Goal: Information Seeking & Learning: Learn about a topic

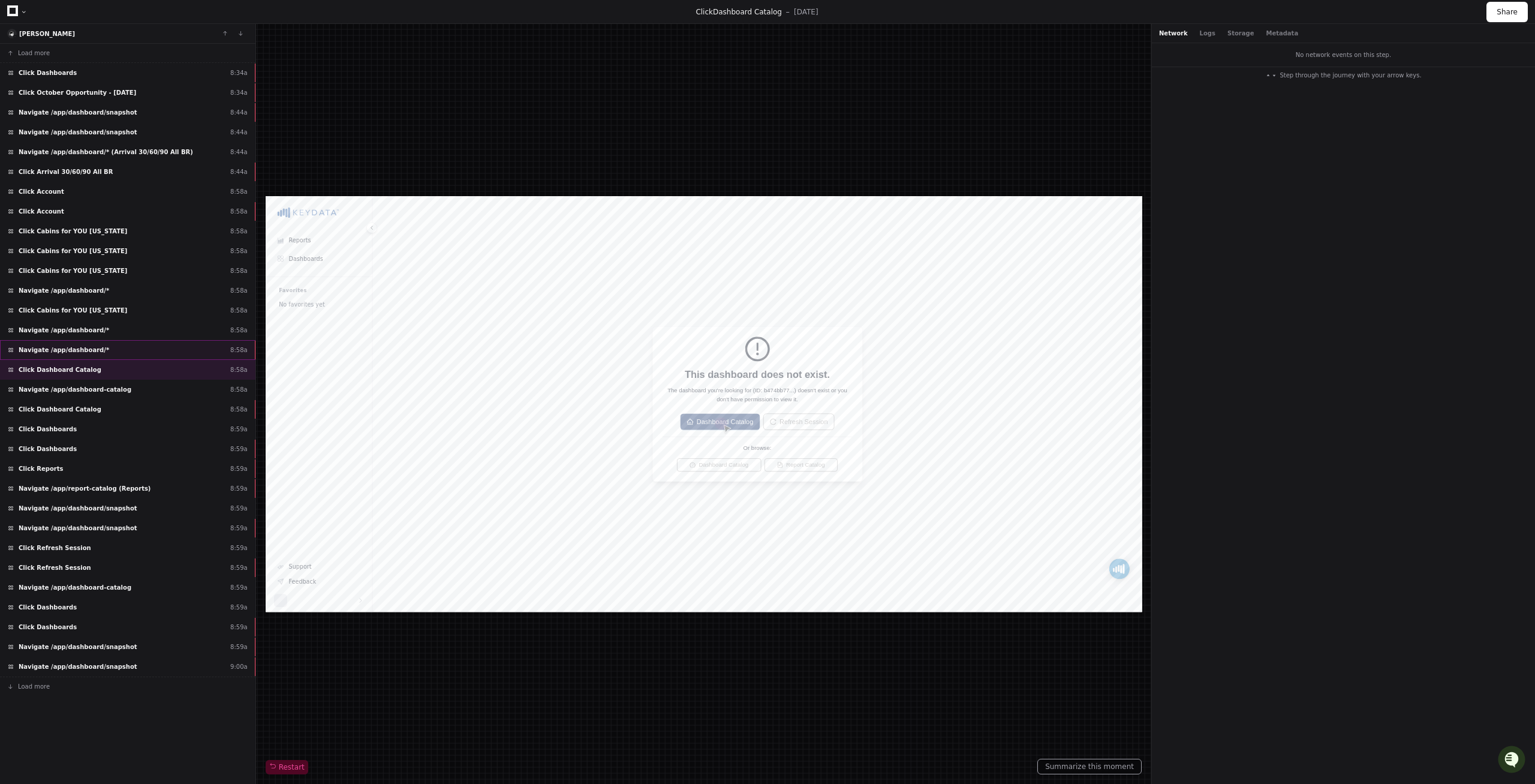
click at [196, 340] on div "Navigate /app/dashboard/* 8:58a" at bounding box center [128, 350] width 256 height 20
click at [1096, 768] on button "Summarize this moment" at bounding box center [1089, 766] width 104 height 16
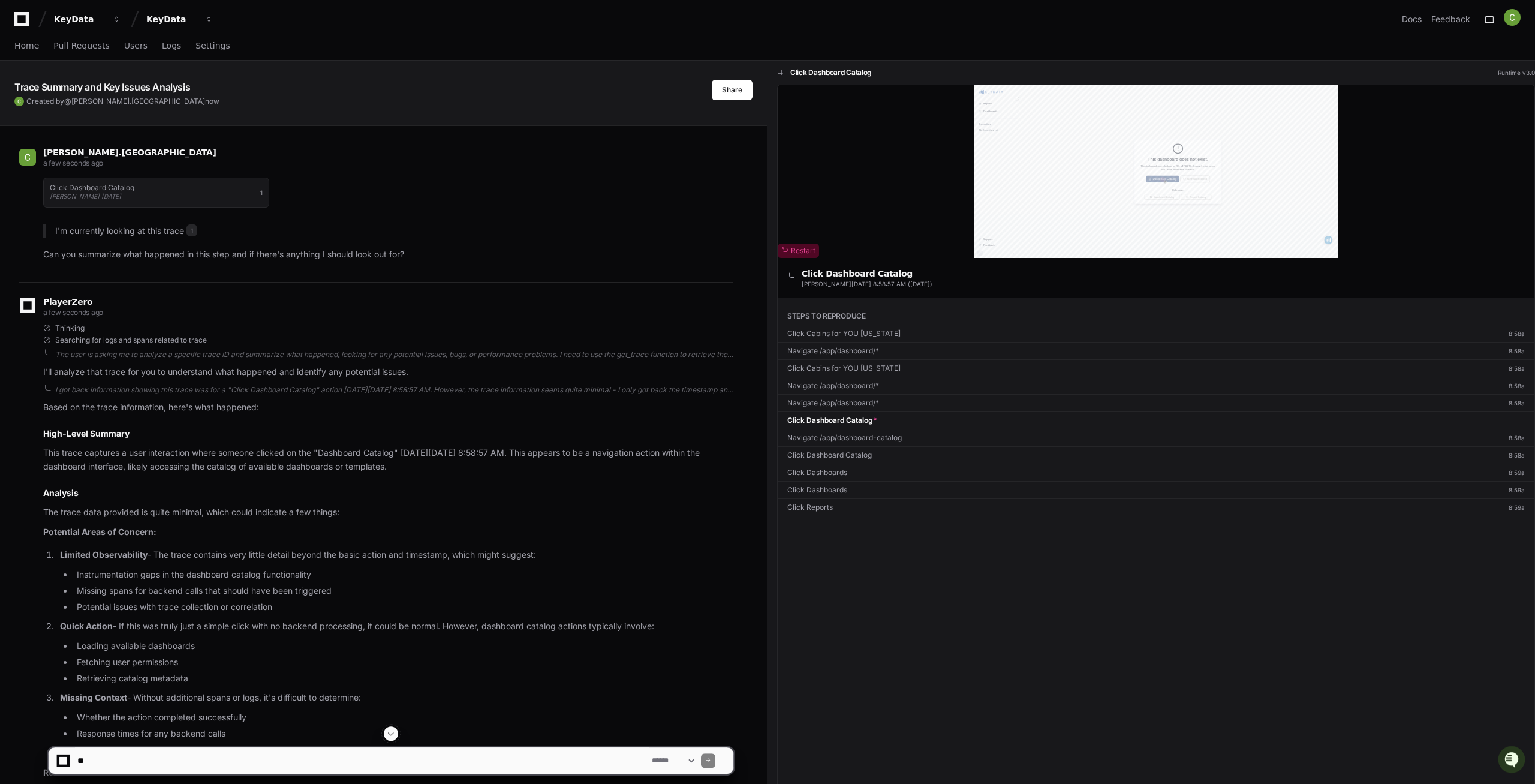
scroll to position [195, 0]
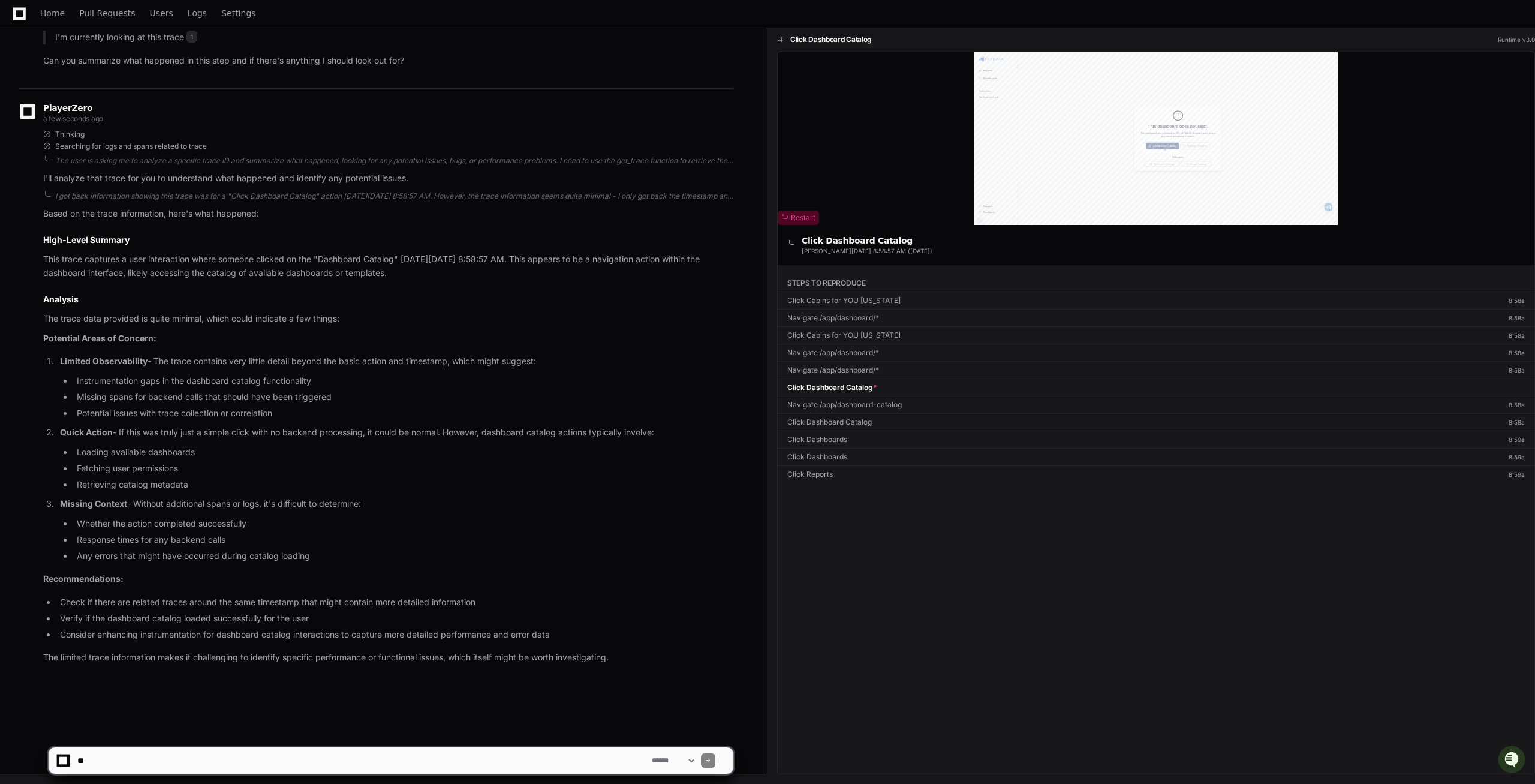
click at [185, 772] on textarea at bounding box center [363, 760] width 575 height 27
click at [143, 763] on textarea at bounding box center [363, 760] width 575 height 27
paste textarea "**********"
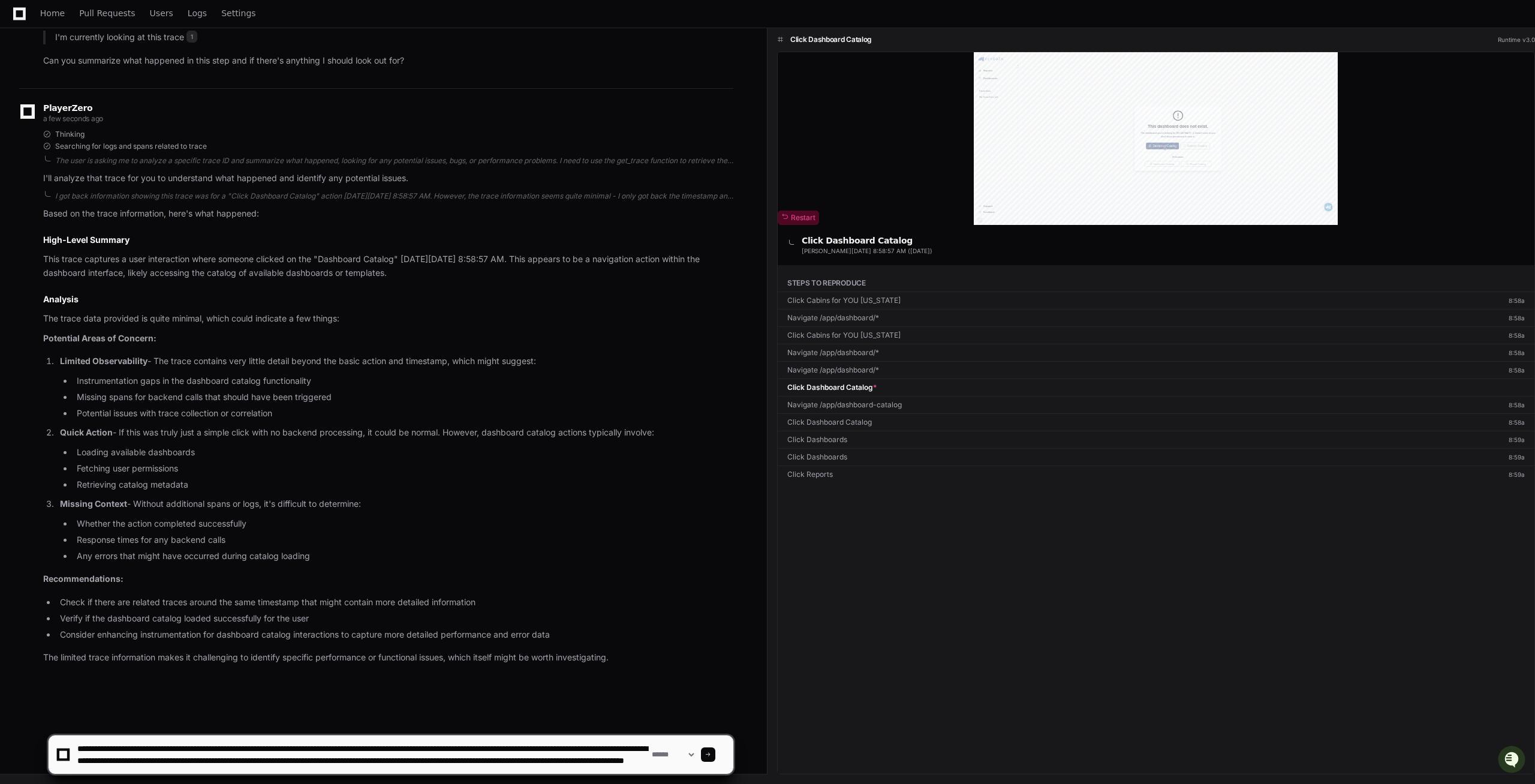
type textarea "**********"
click at [715, 756] on div at bounding box center [708, 754] width 14 height 14
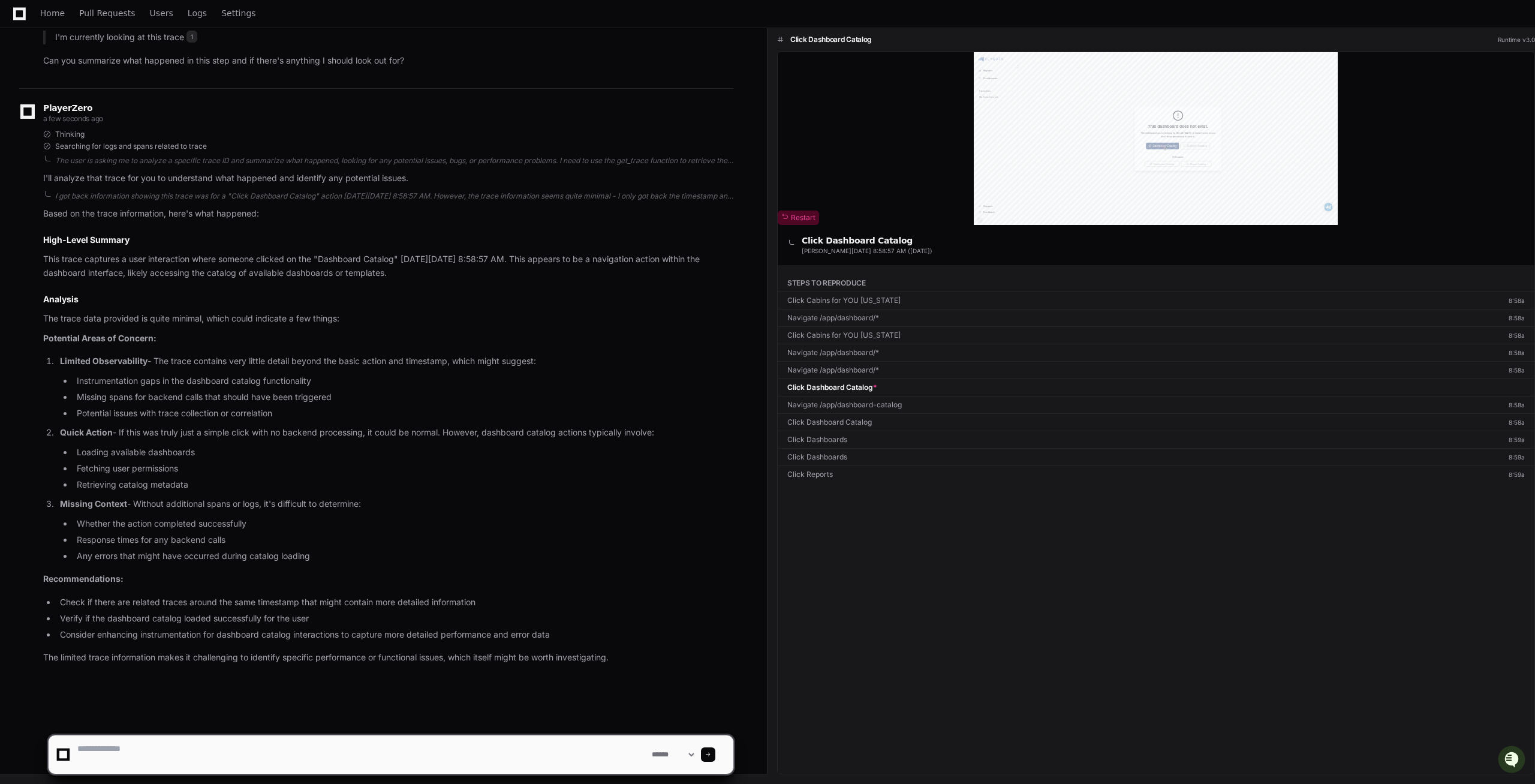
click at [715, 756] on div at bounding box center [708, 754] width 14 height 14
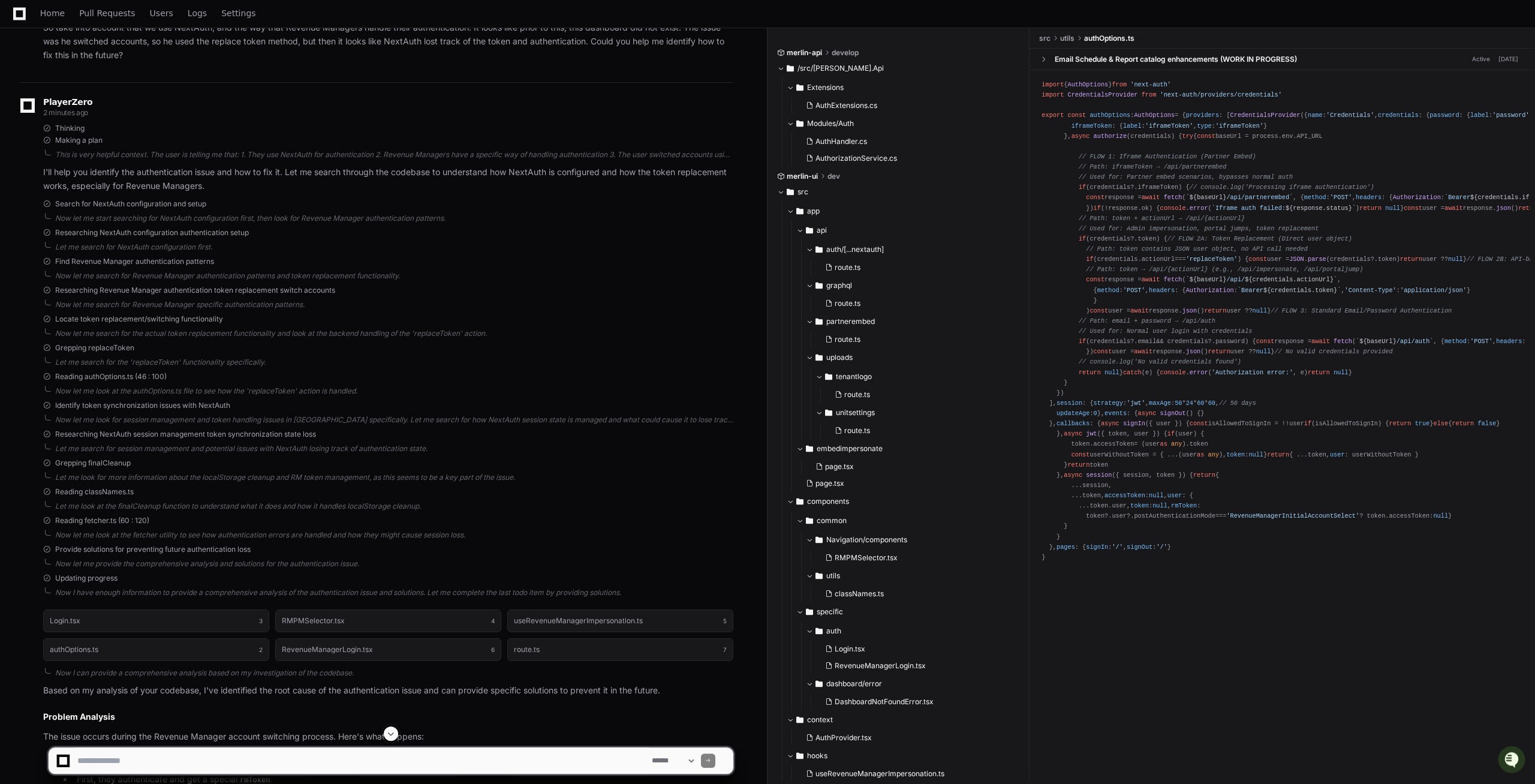
scroll to position [1263, 0]
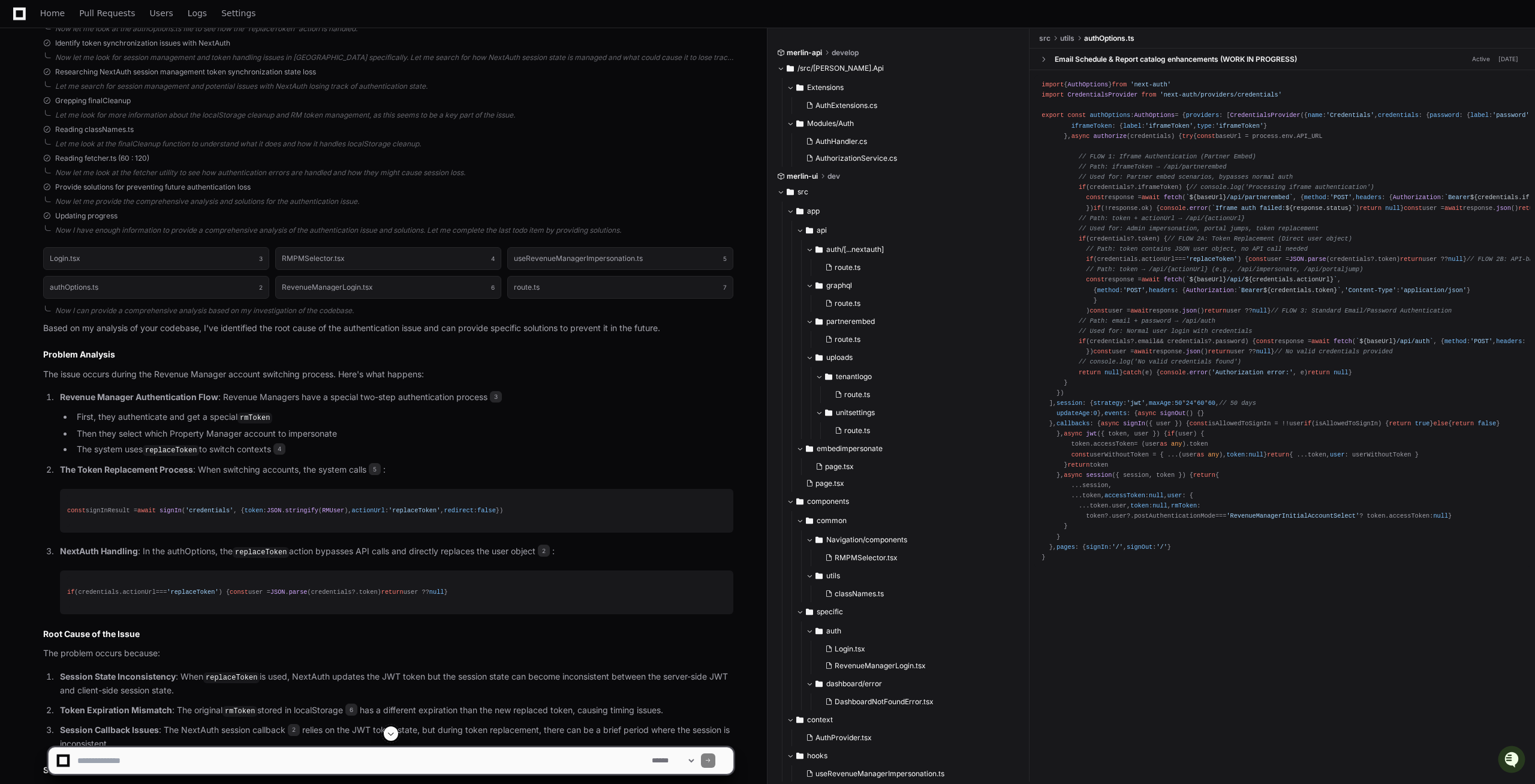
click at [257, 420] on code "rmToken" at bounding box center [255, 418] width 35 height 11
click at [255, 453] on li "The system uses replaceToken to switch contexts 4" at bounding box center [403, 449] width 660 height 14
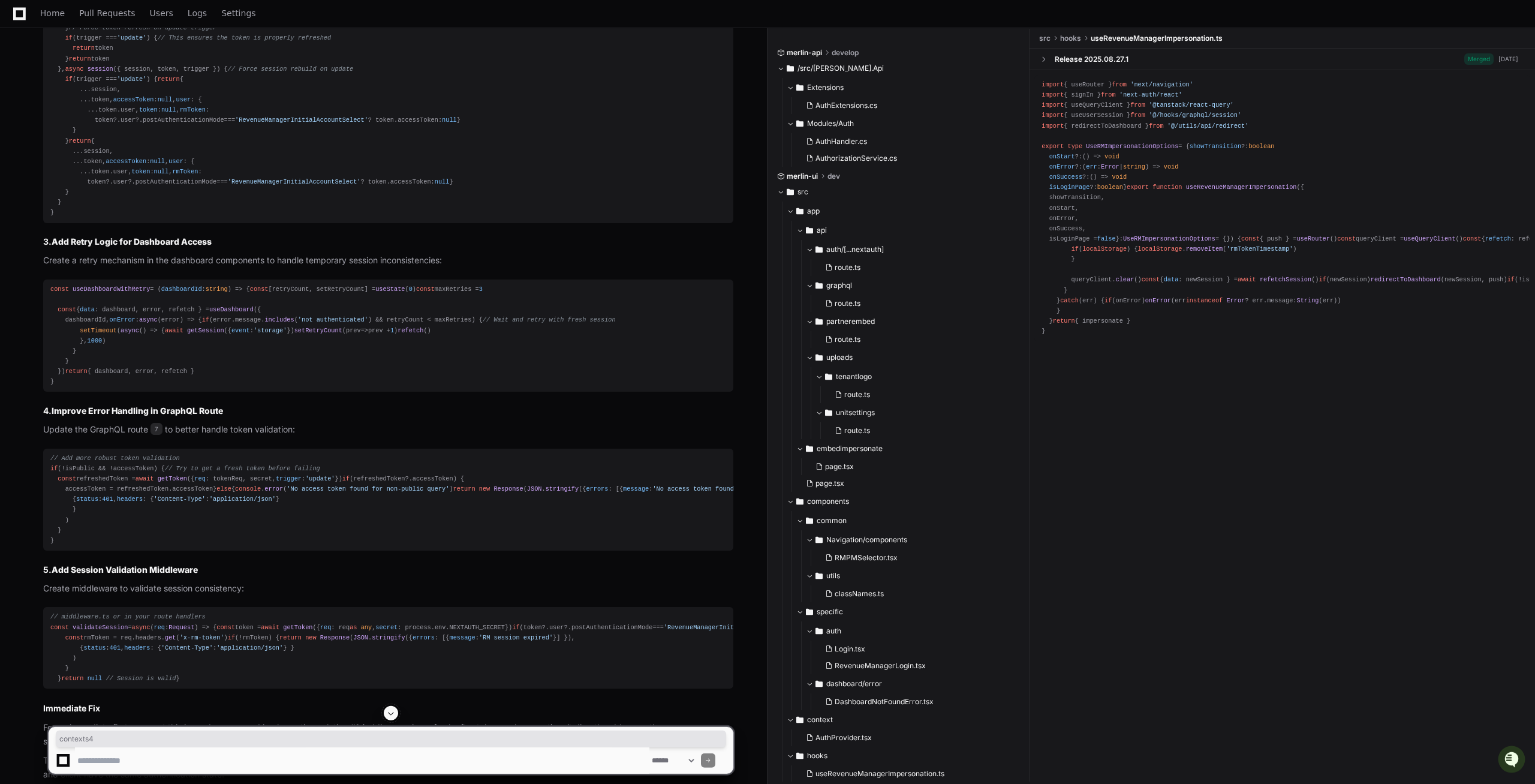
scroll to position [2243, 0]
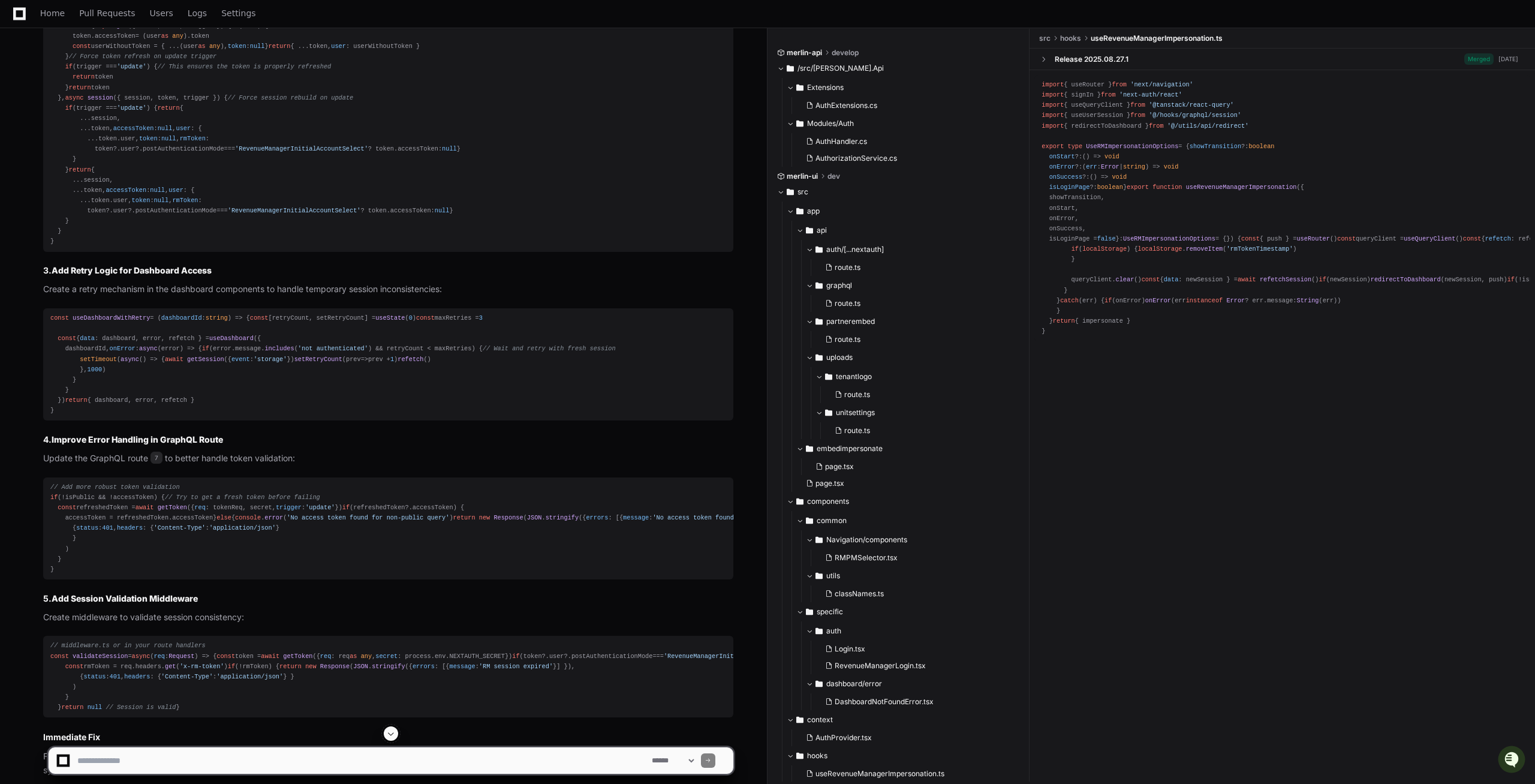
click at [88, 247] on div "callbacks : { async jwt ( { token, user, trigger } ) { if (user) { token. acces…" at bounding box center [388, 134] width 676 height 226
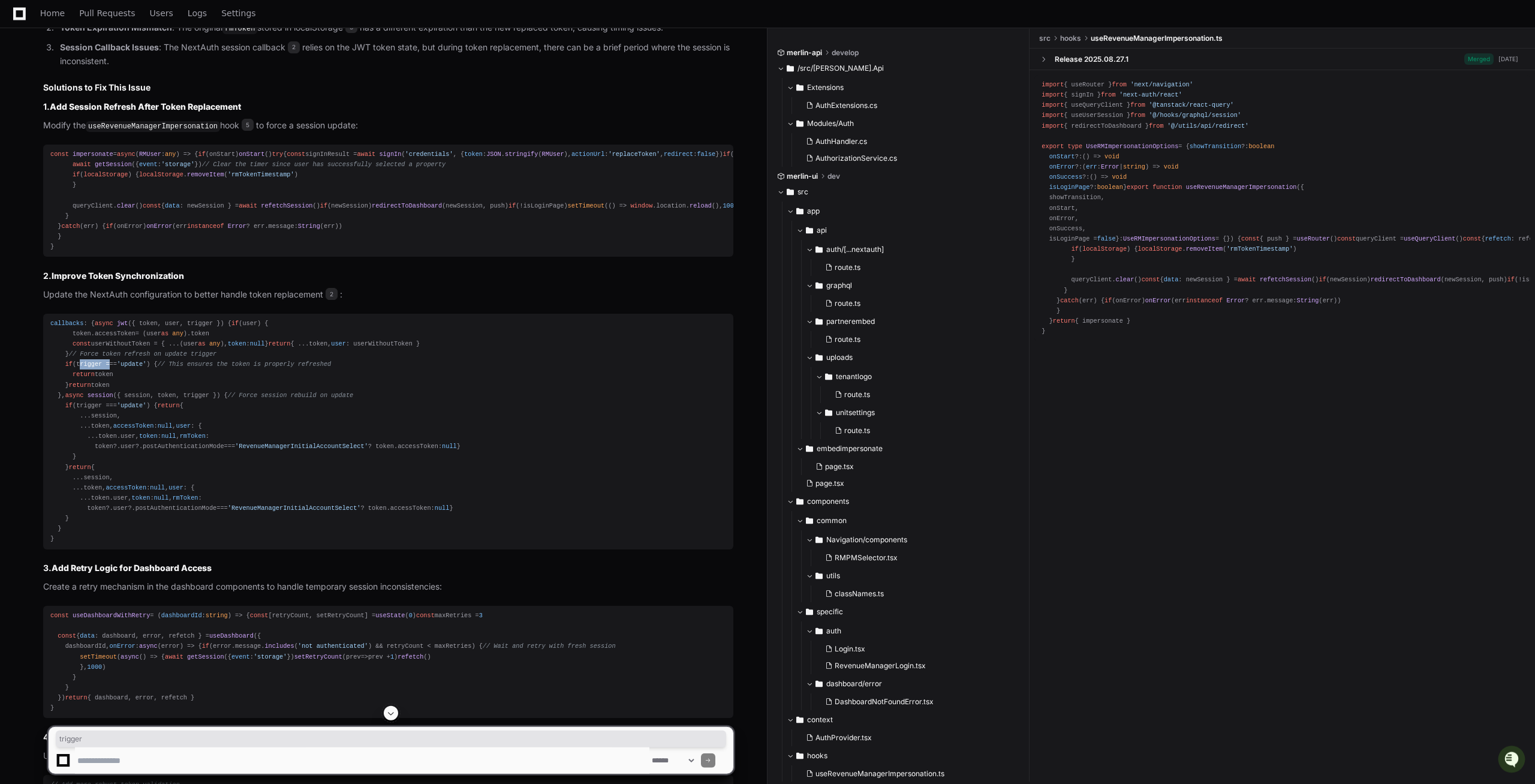
scroll to position [1876, 0]
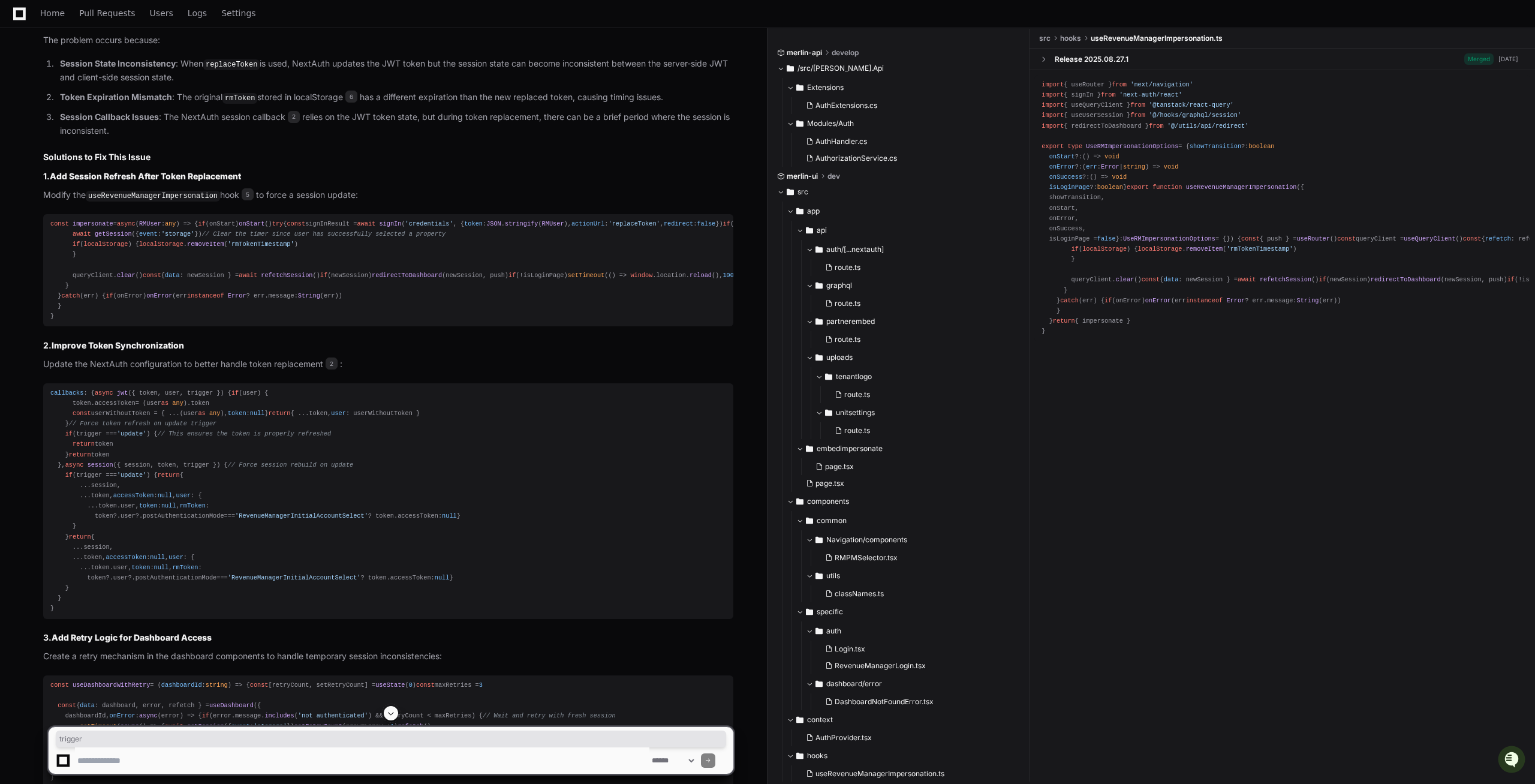
click at [120, 760] on textarea at bounding box center [363, 760] width 575 height 27
click at [111, 763] on textarea at bounding box center [363, 760] width 575 height 27
paste textarea "**********"
type textarea "**********"
click at [711, 759] on span at bounding box center [708, 760] width 6 height 6
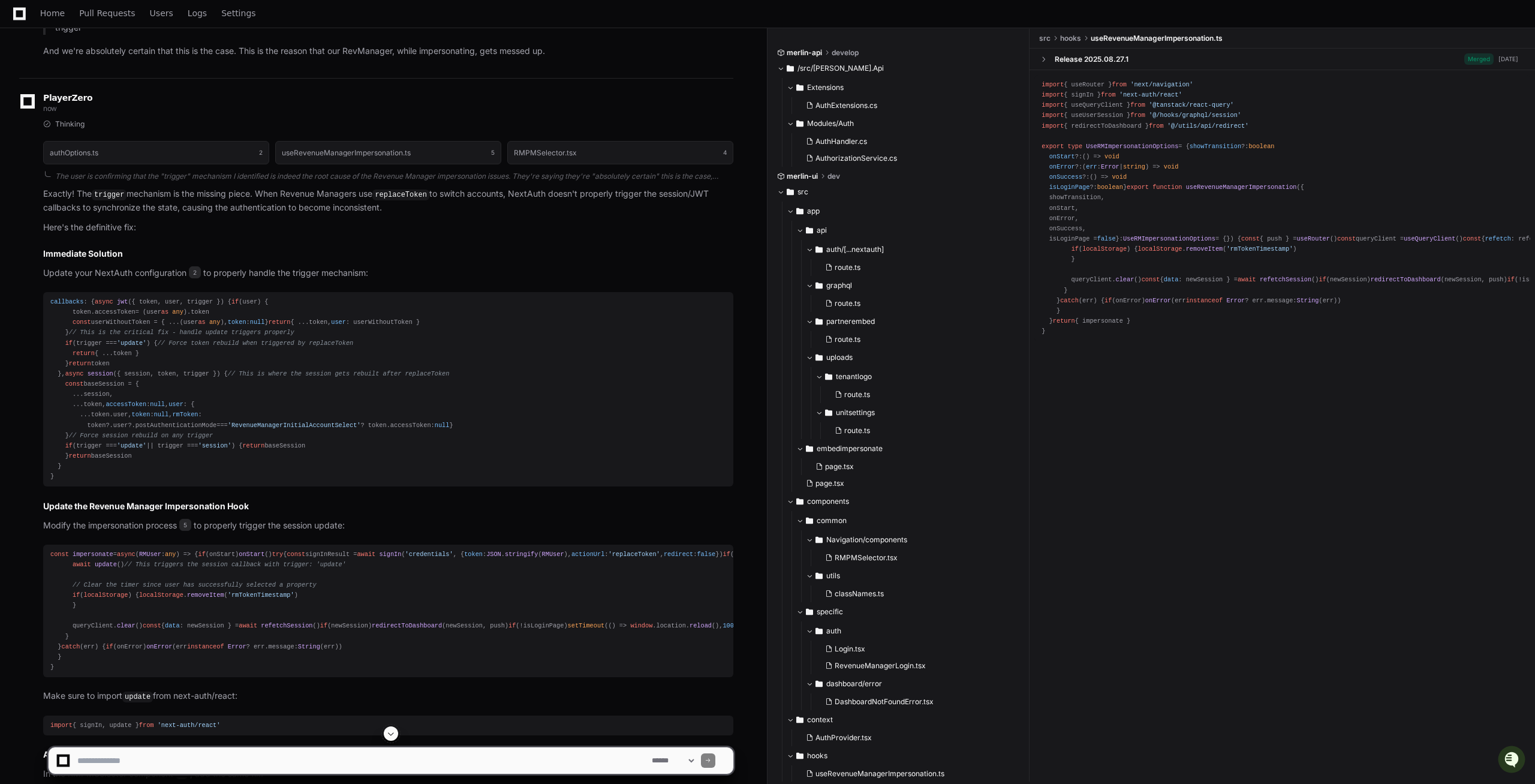
scroll to position [3160, 0]
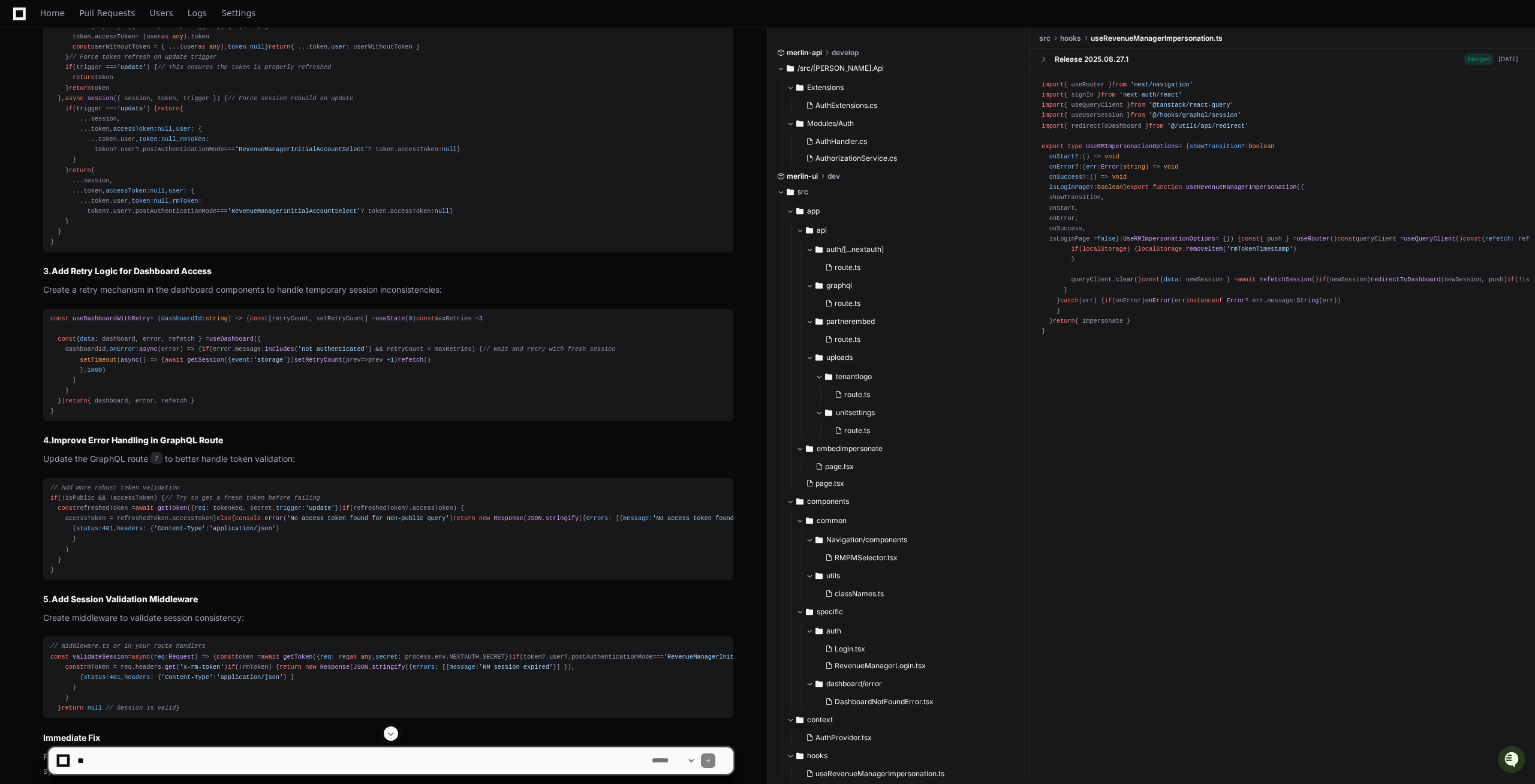
scroll to position [2059, 0]
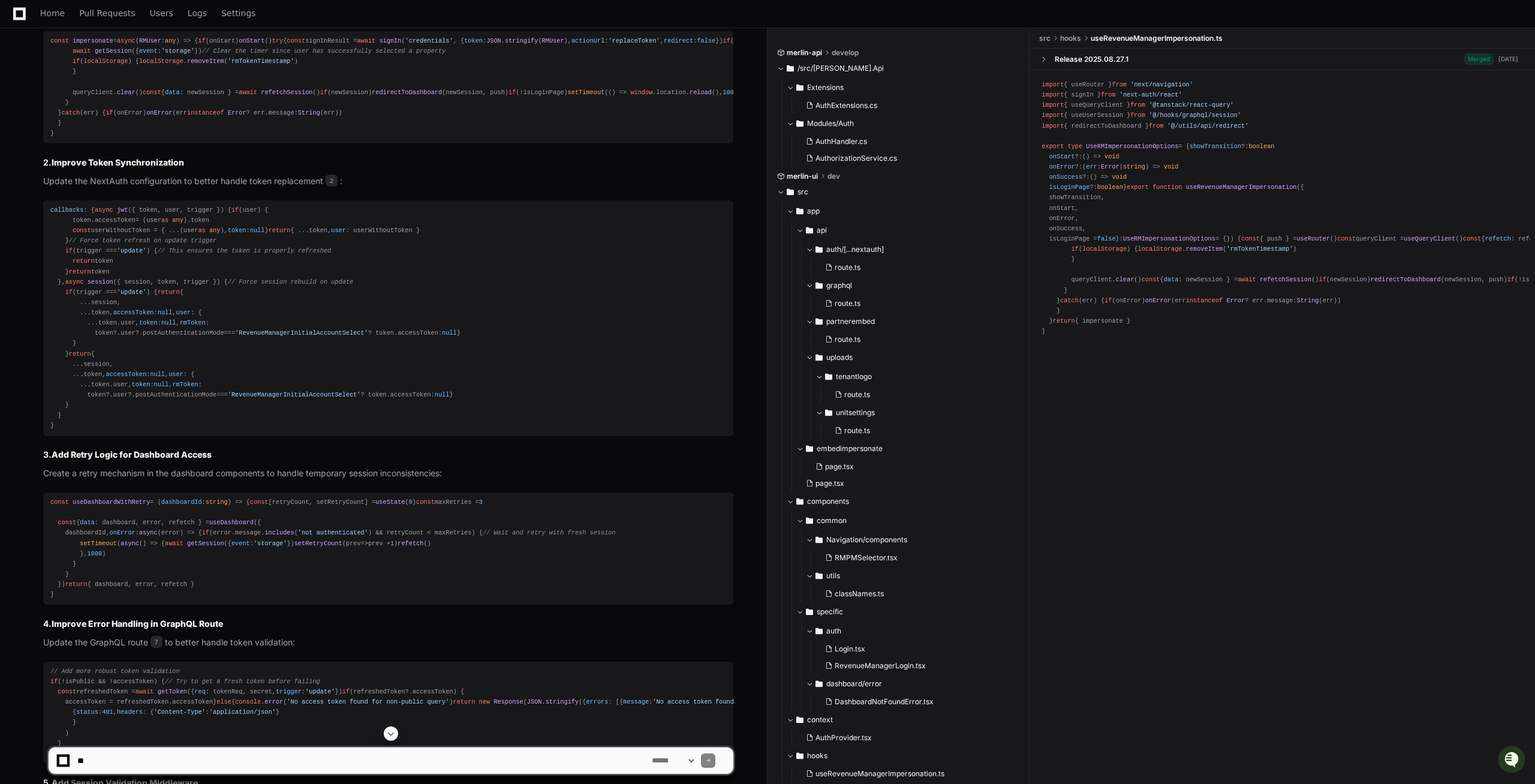
click at [136, 139] on div "const impersonate = async ( RMUser : any ) => { if (onStart) onStart () try { c…" at bounding box center [388, 87] width 676 height 102
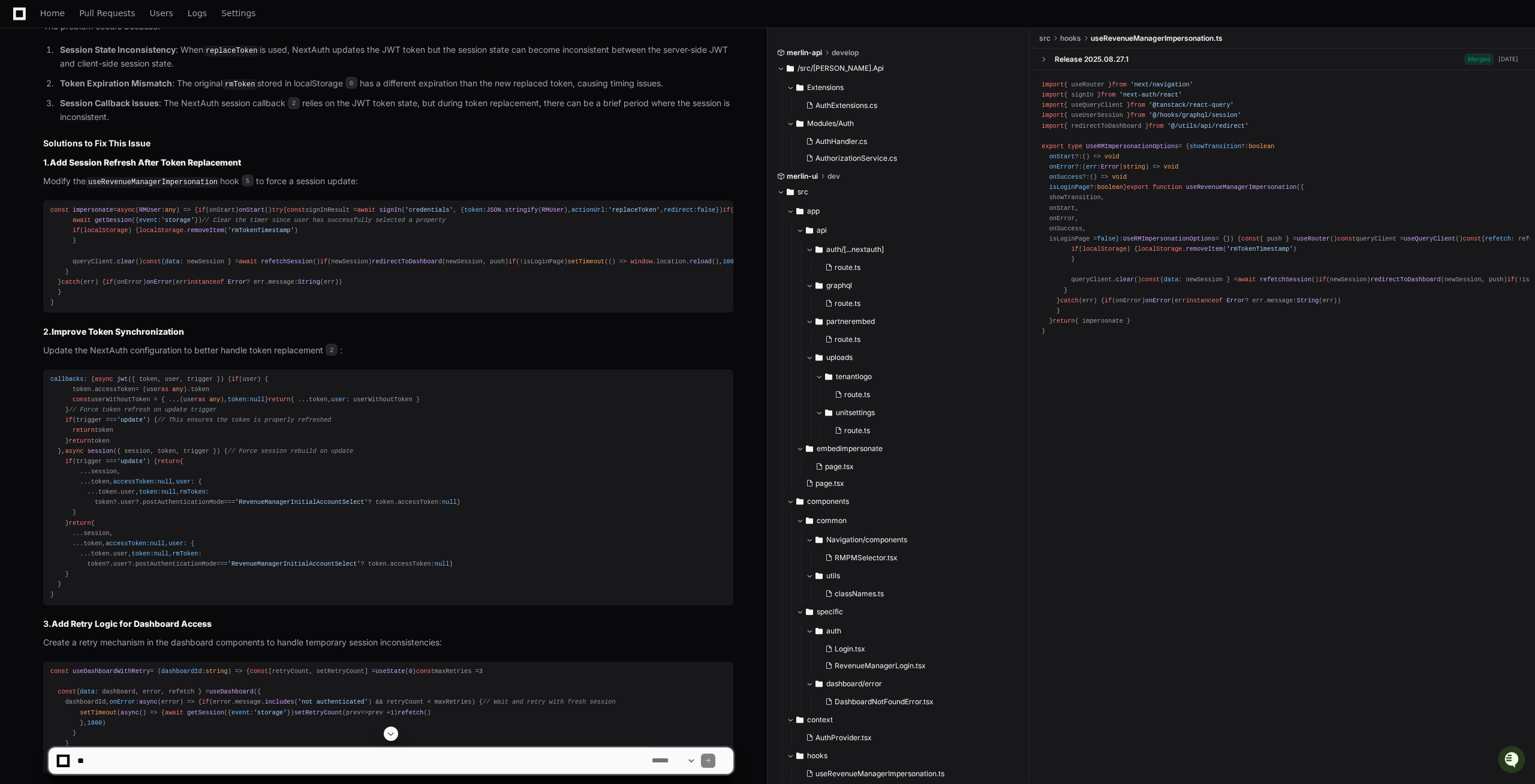
scroll to position [1875, 0]
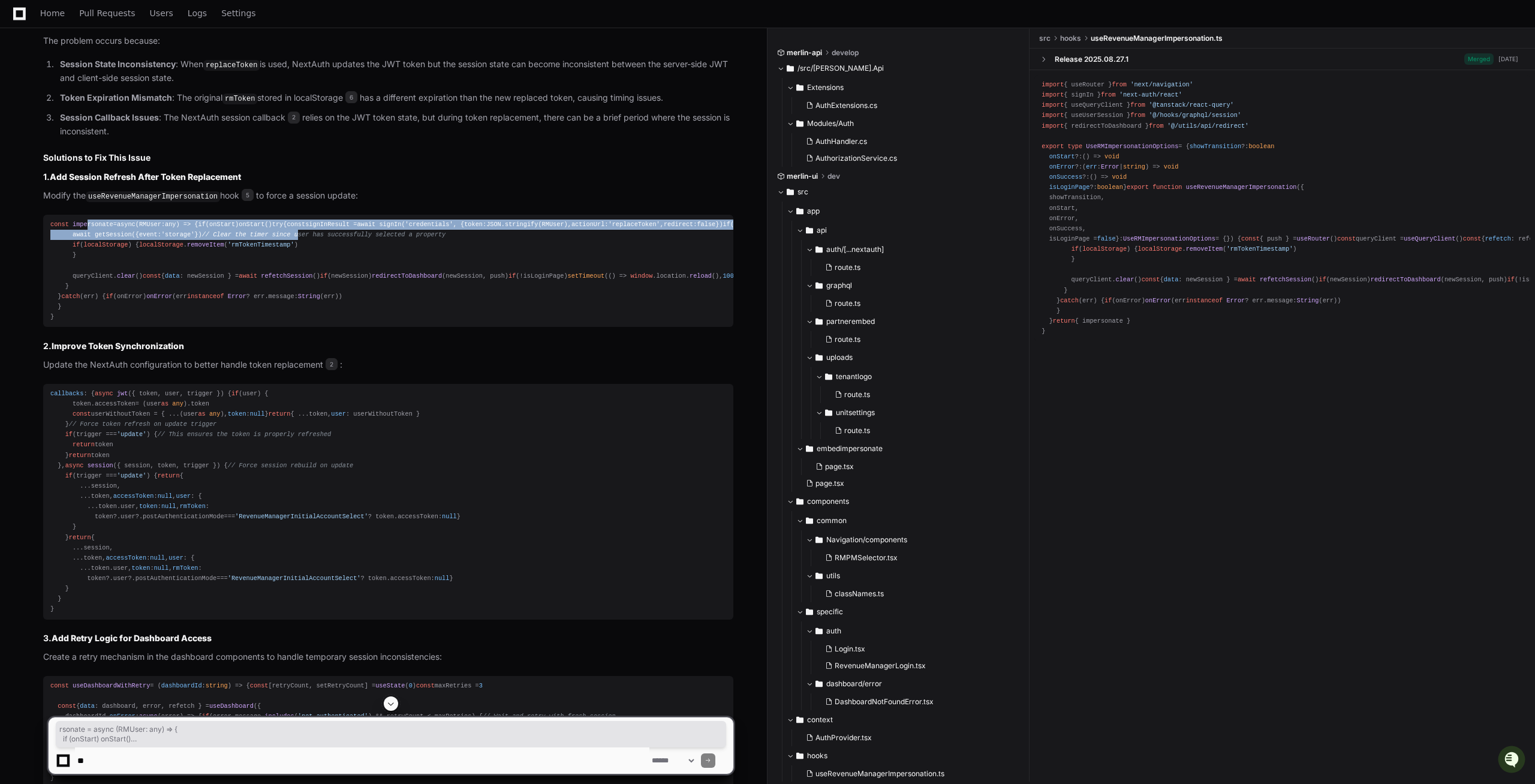
drag, startPoint x: 83, startPoint y: 294, endPoint x: 188, endPoint y: 467, distance: 202.4
click at [158, 322] on div "const impersonate = async ( RMUser : any ) => { if (onStart) onStart () try { c…" at bounding box center [388, 270] width 676 height 102
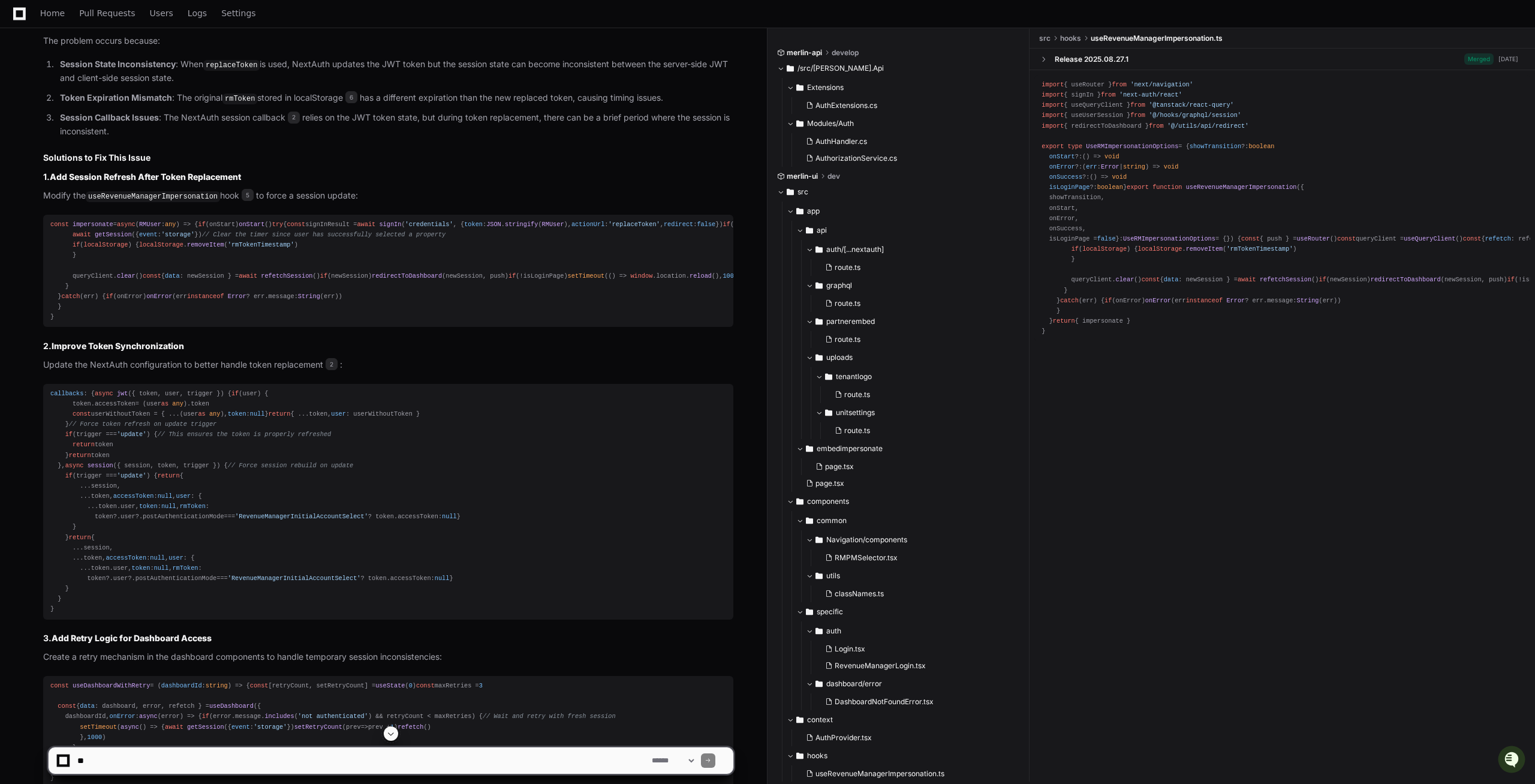
click at [99, 322] on div "const impersonate = async ( RMUser : any ) => { if (onStart) onStart () try { c…" at bounding box center [388, 270] width 676 height 102
click at [86, 322] on div "const impersonate = async ( RMUser : any ) => { if (onStart) onStart () try { c…" at bounding box center [388, 270] width 676 height 102
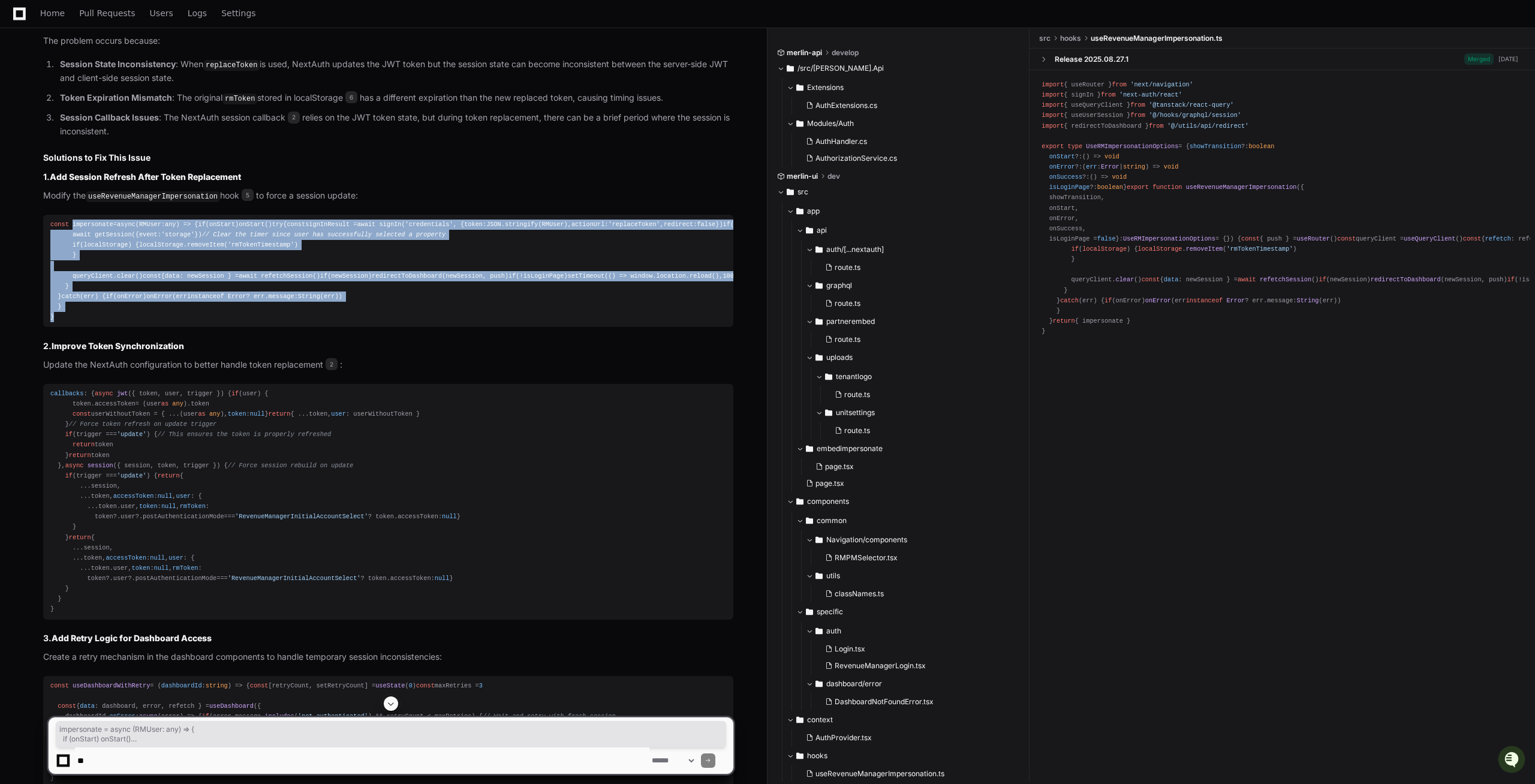
drag, startPoint x: 85, startPoint y: 584, endPoint x: 67, endPoint y: 328, distance: 256.6
click at [64, 300] on div "const impersonate = async ( RMUser : any ) => { if (onStart) onStart () try { c…" at bounding box center [388, 270] width 676 height 102
click at [306, 322] on div "const impersonate = async ( RMUser : any ) => { if (onStart) onStart () try { c…" at bounding box center [388, 270] width 676 height 102
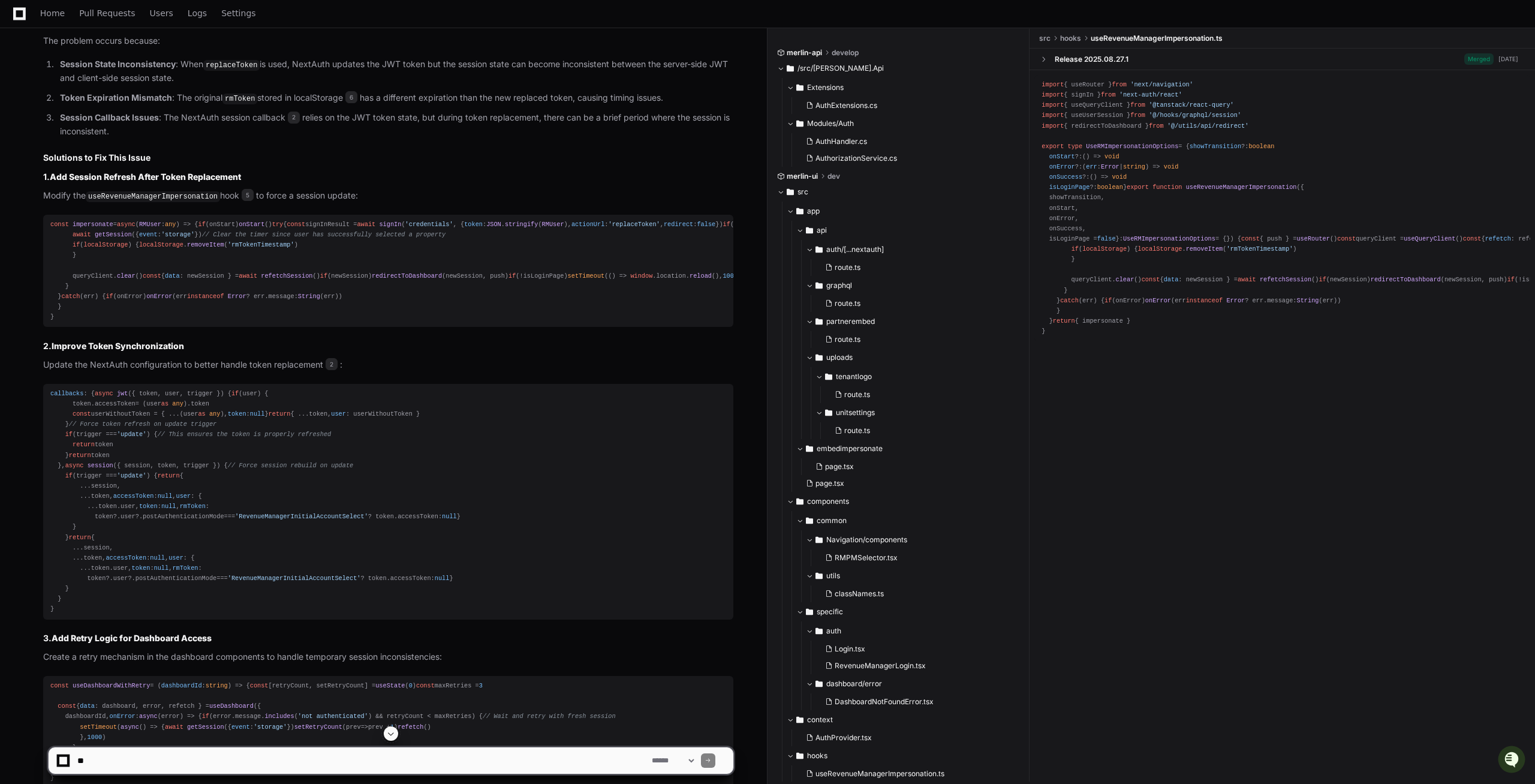
click at [405, 228] on span "'credentials'" at bounding box center [429, 224] width 48 height 7
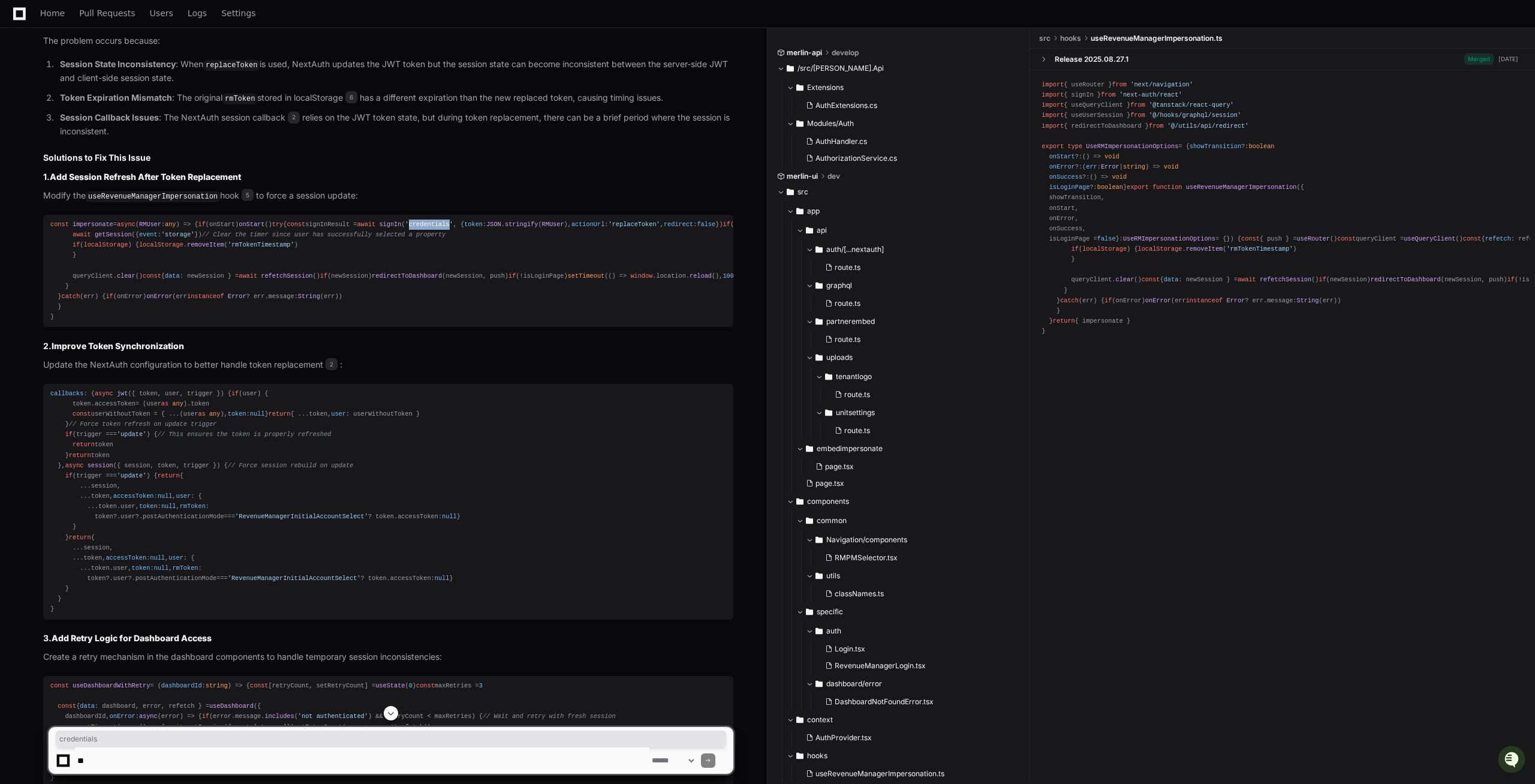
click at [405, 228] on span "'credentials'" at bounding box center [429, 224] width 48 height 7
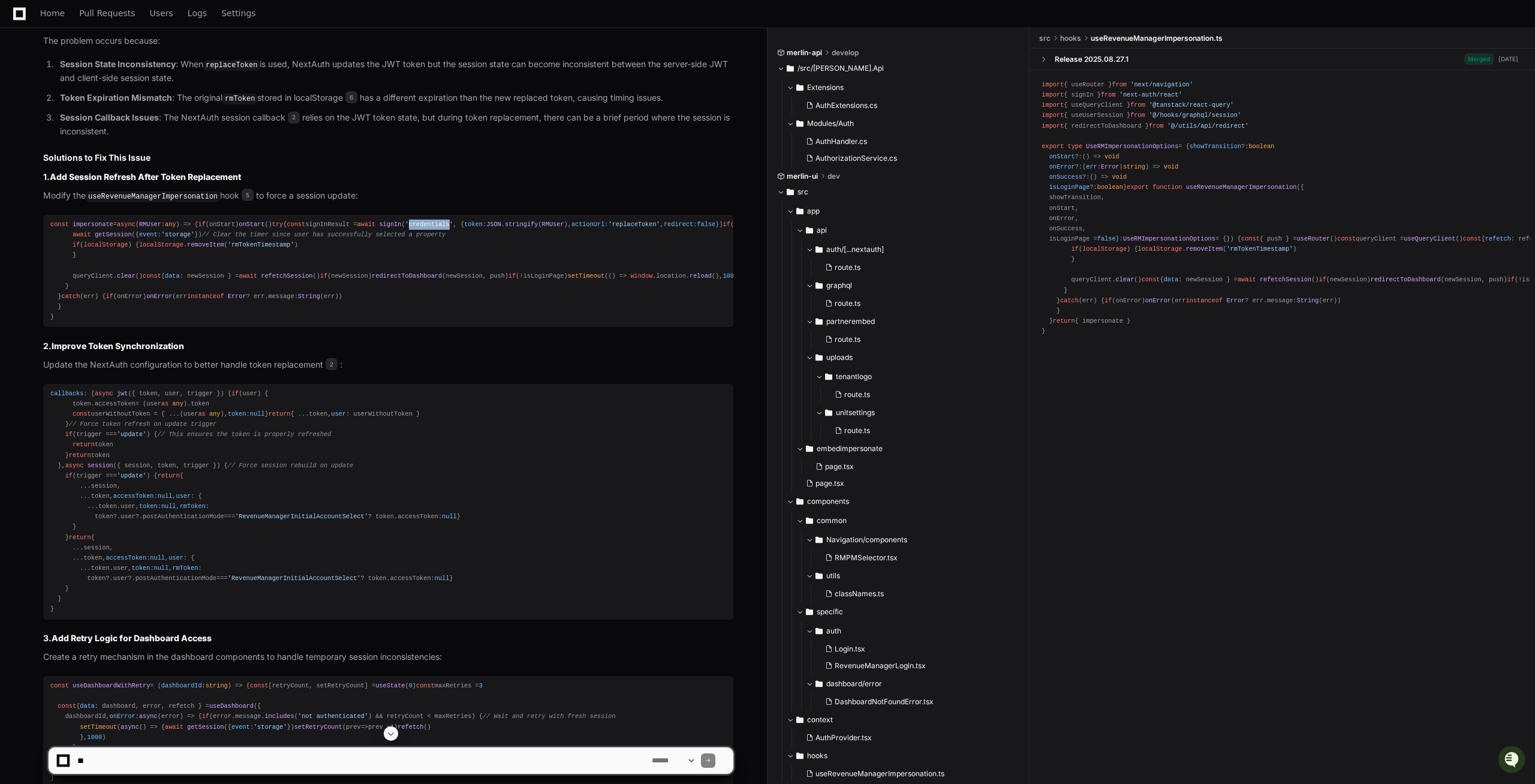
click at [179, 322] on div "const impersonate = async ( RMUser : any ) => { if (onStart) onStart () try { c…" at bounding box center [388, 270] width 676 height 102
click at [97, 294] on div "const impersonate = async ( RMUser : any ) => { if (onStart) onStart () try { c…" at bounding box center [388, 270] width 676 height 102
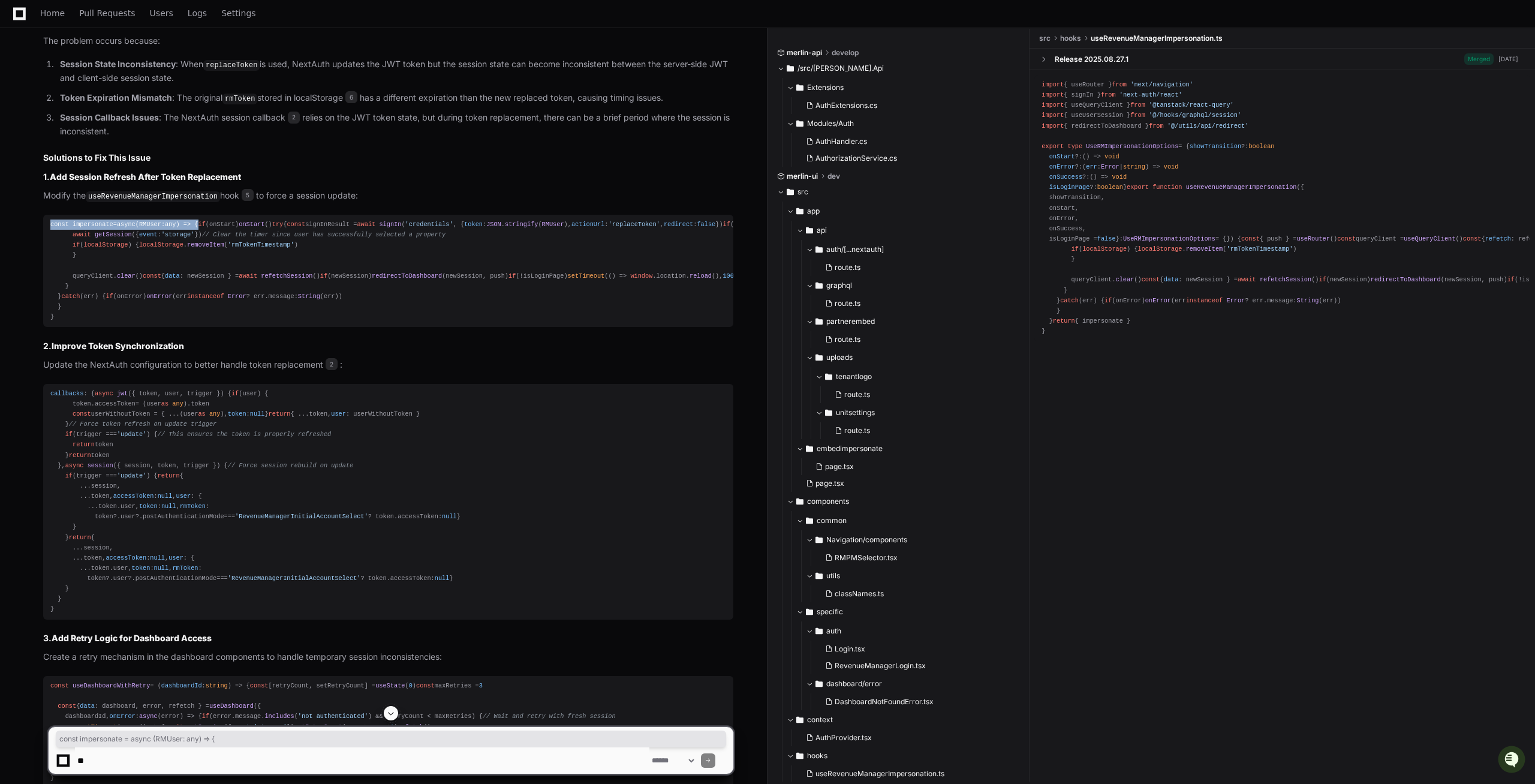
click at [97, 294] on div "const impersonate = async ( RMUser : any ) => { if (onStart) onStart () try { c…" at bounding box center [388, 270] width 676 height 102
click at [152, 322] on div "const impersonate = async ( RMUser : any ) => { if (onStart) onStart () try { c…" at bounding box center [388, 270] width 676 height 102
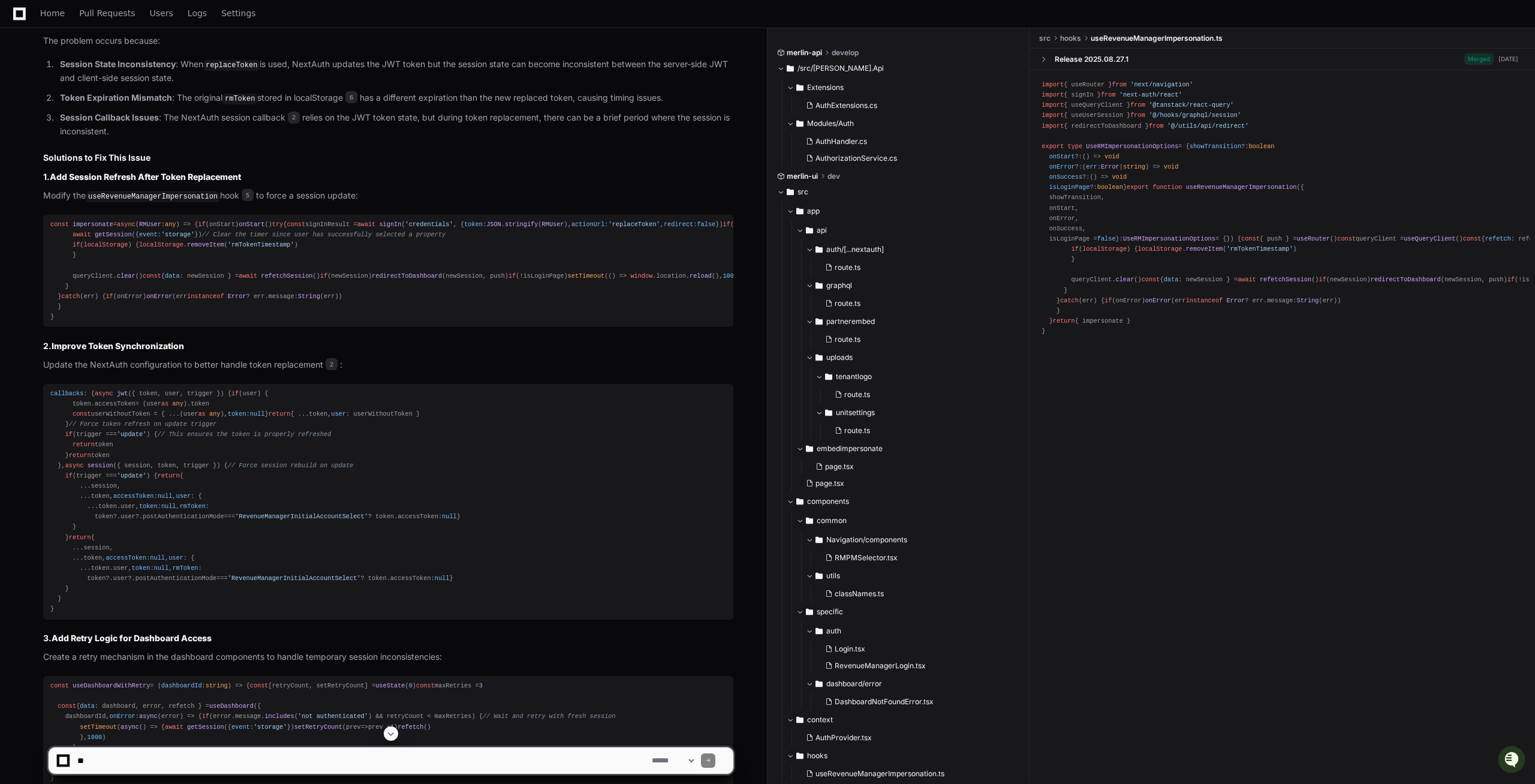
click at [804, 228] on span "// Force NextAuth to refresh the session from the updated JWT" at bounding box center [917, 224] width 226 height 7
click at [94, 304] on div "const impersonate = async ( RMUser : any ) => { if (onStart) onStart () try { c…" at bounding box center [388, 270] width 676 height 102
drag, startPoint x: 94, startPoint y: 304, endPoint x: 95, endPoint y: 296, distance: 8.1
click at [94, 303] on div "const impersonate = async ( RMUser : any ) => { if (onStart) onStart () try { c…" at bounding box center [388, 270] width 676 height 102
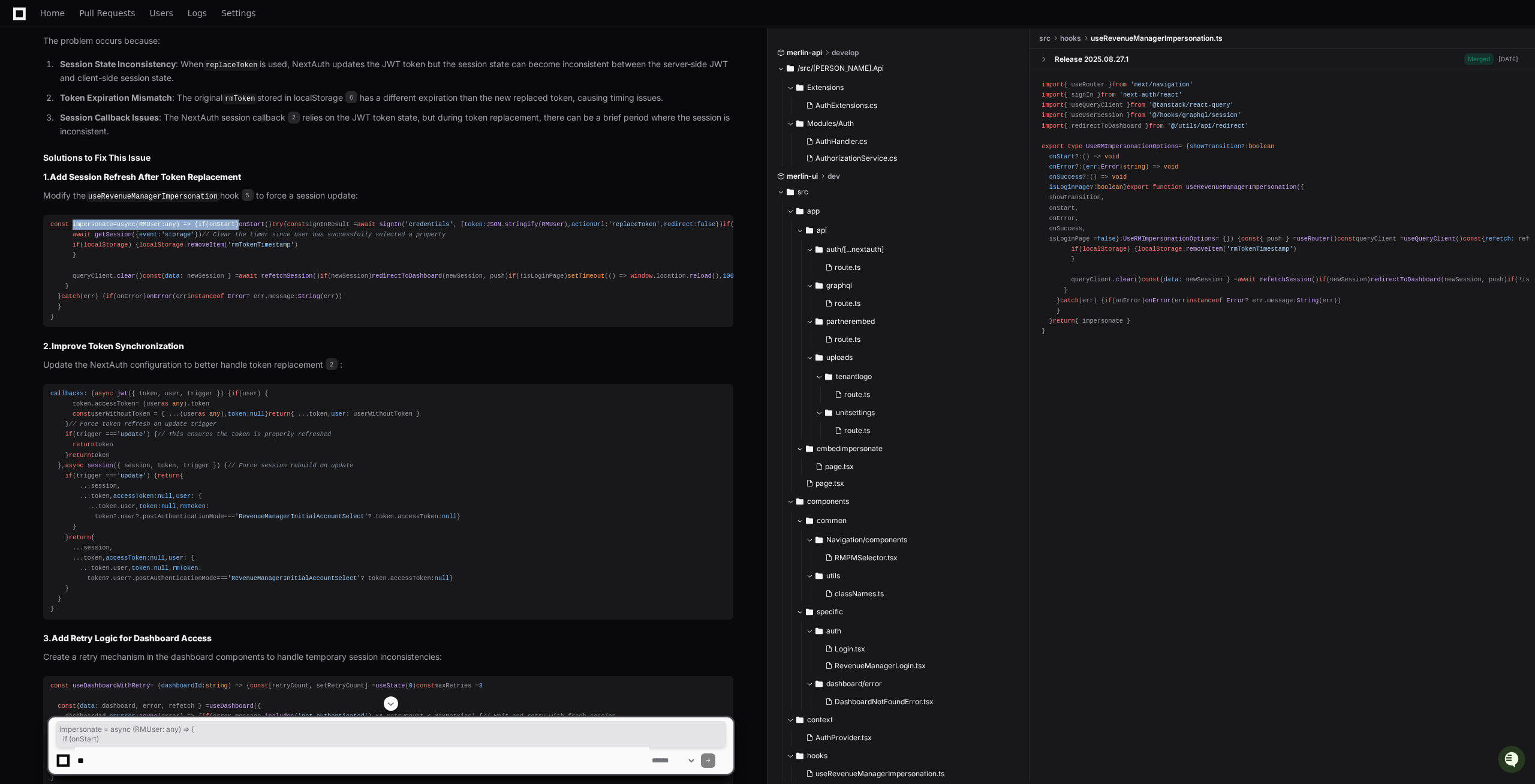
click at [95, 228] on span "impersonate" at bounding box center [93, 224] width 41 height 7
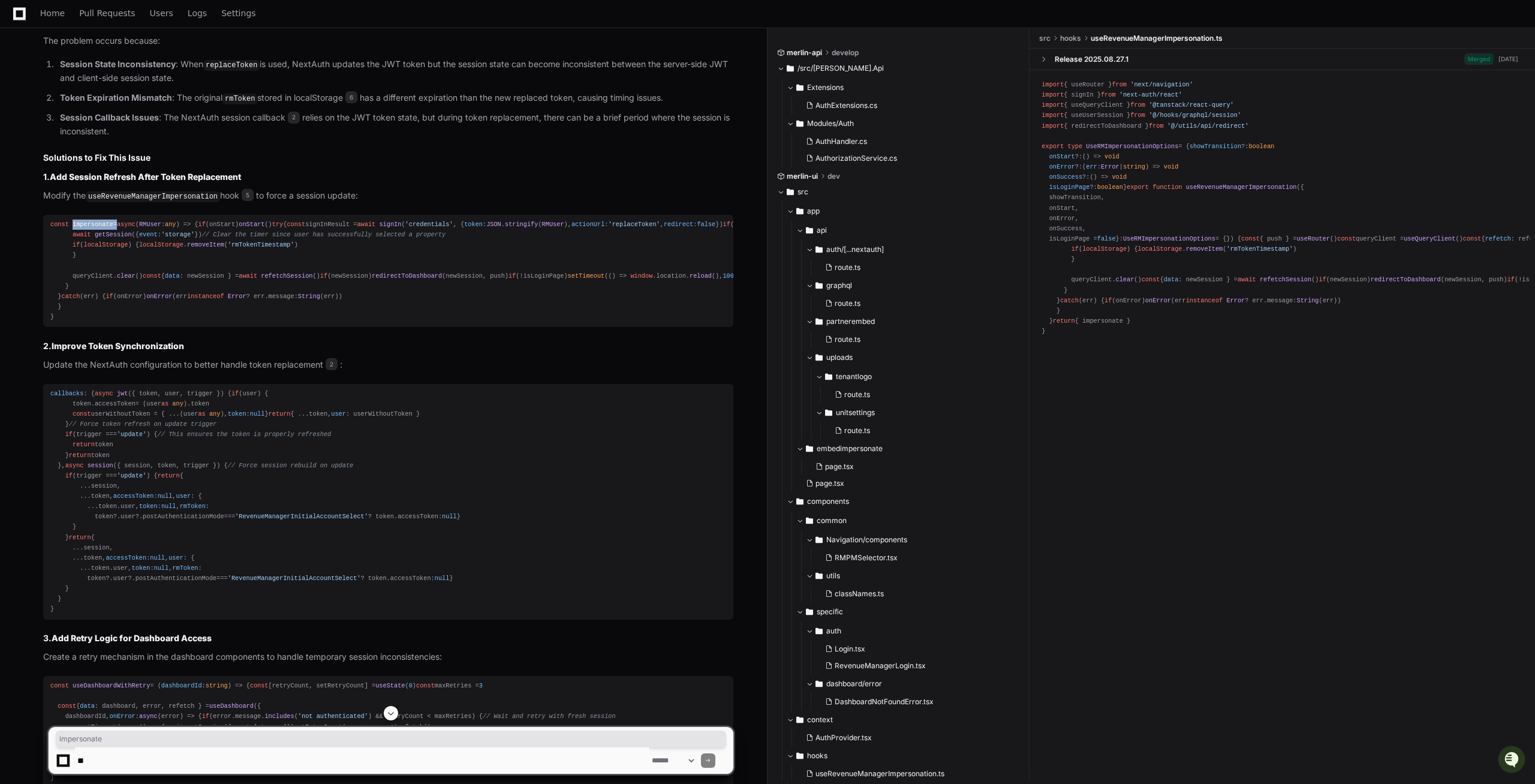
click at [93, 228] on span "impersonate" at bounding box center [93, 224] width 41 height 7
click at [143, 322] on div "const impersonate = async ( RMUser : any ) => { if (onStart) onStart () try { c…" at bounding box center [388, 270] width 676 height 102
click at [174, 322] on div "const impersonate = async ( RMUser : any ) => { if (onStart) onStart () try { c…" at bounding box center [388, 270] width 676 height 102
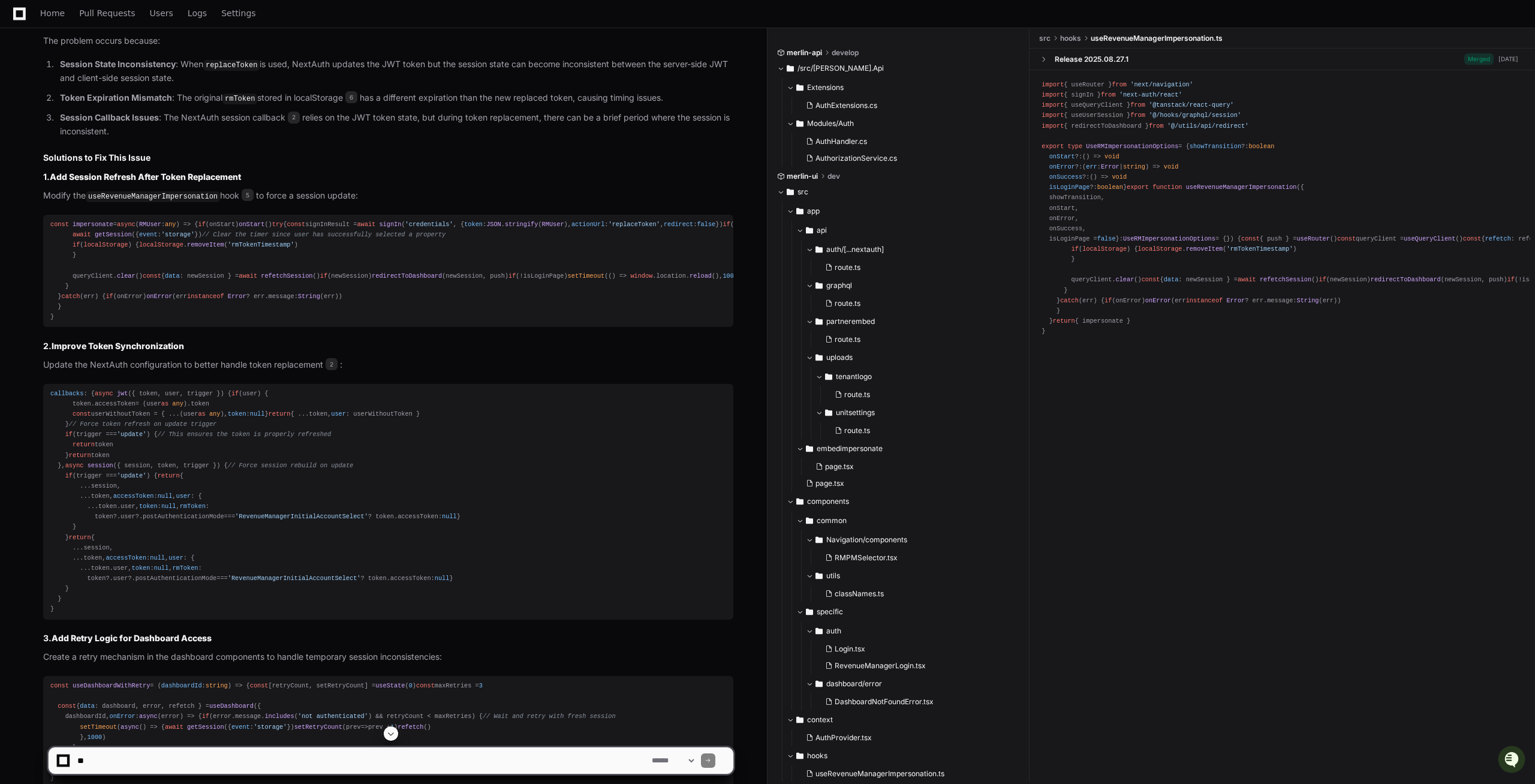
click at [144, 322] on div "const impersonate = async ( RMUser : any ) => { if (onStart) onStart () try { c…" at bounding box center [388, 270] width 676 height 102
click at [187, 248] on span "removeItem" at bounding box center [205, 244] width 37 height 7
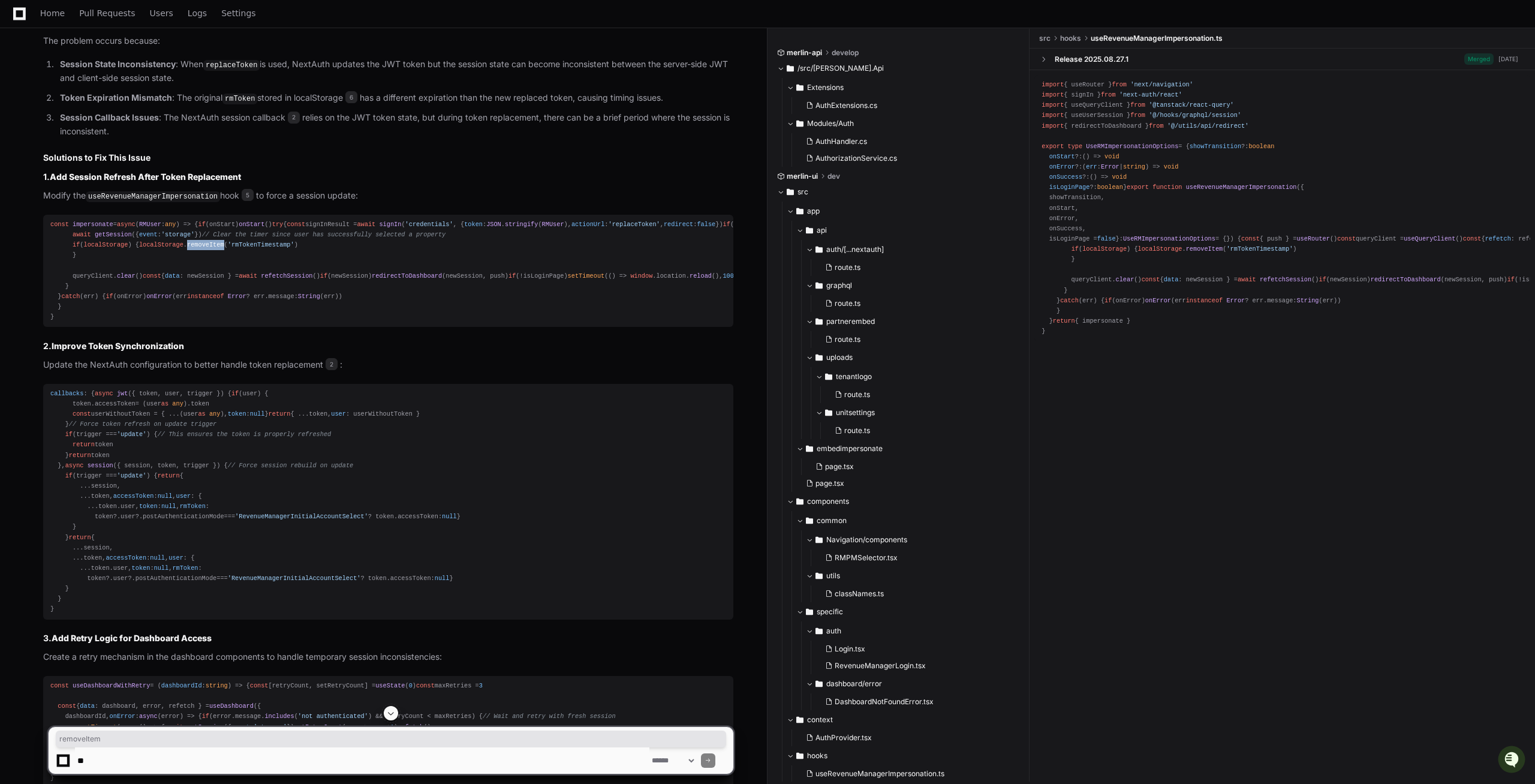
click at [187, 248] on span "removeItem" at bounding box center [205, 244] width 37 height 7
click at [178, 322] on div "const impersonate = async ( RMUser : any ) => { if (onStart) onStart () try { c…" at bounding box center [388, 270] width 676 height 102
click at [182, 322] on div "const impersonate = async ( RMUser : any ) => { if (onStart) onStart () try { c…" at bounding box center [388, 270] width 676 height 102
